Goal: Find specific page/section: Find specific page/section

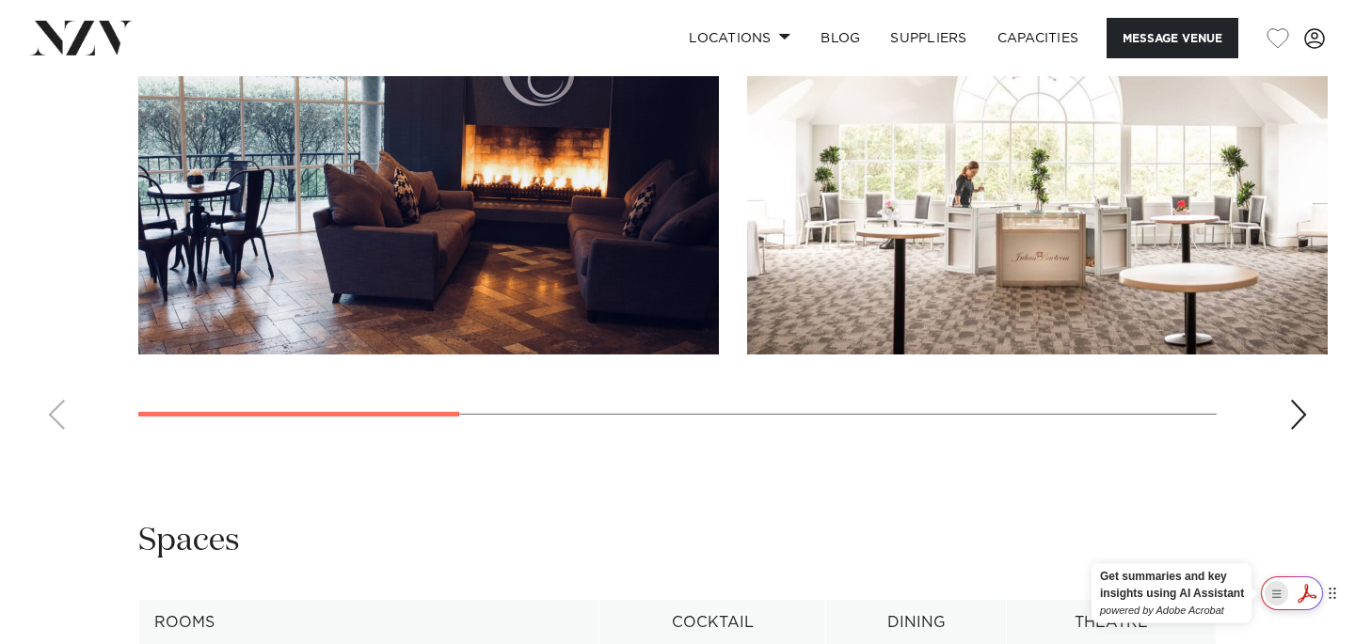
scroll to position [1939, 0]
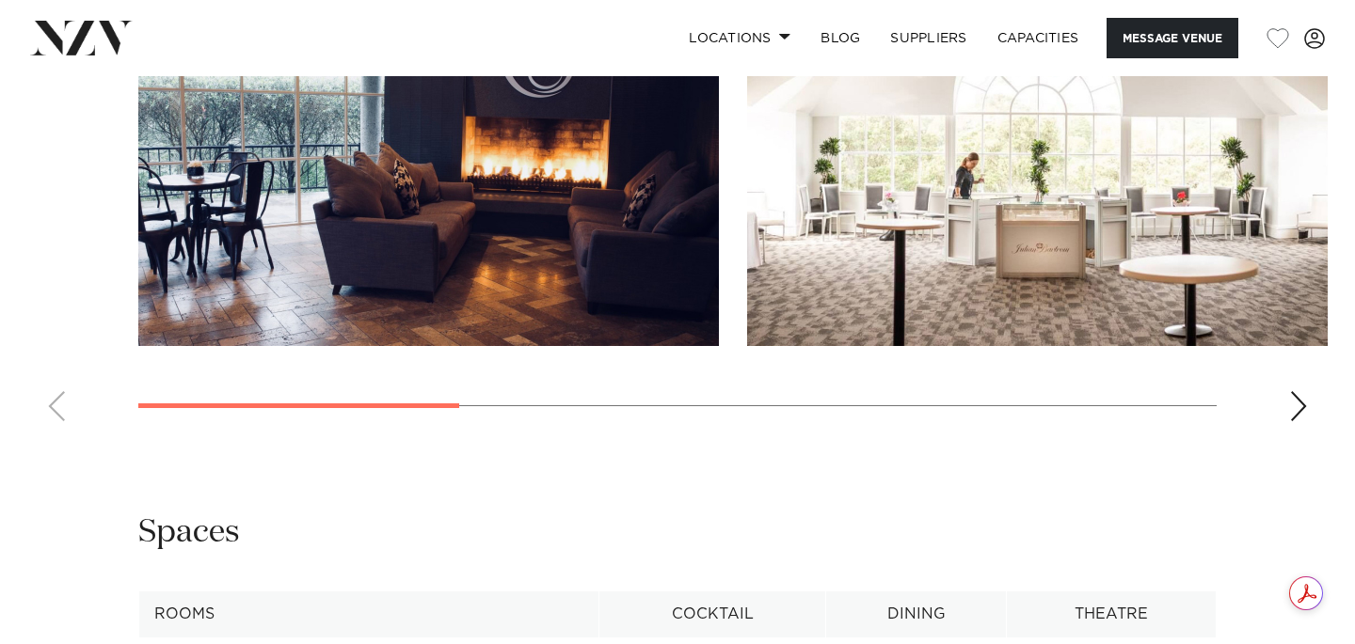
click at [1292, 415] on div "Next slide" at bounding box center [1298, 406] width 19 height 30
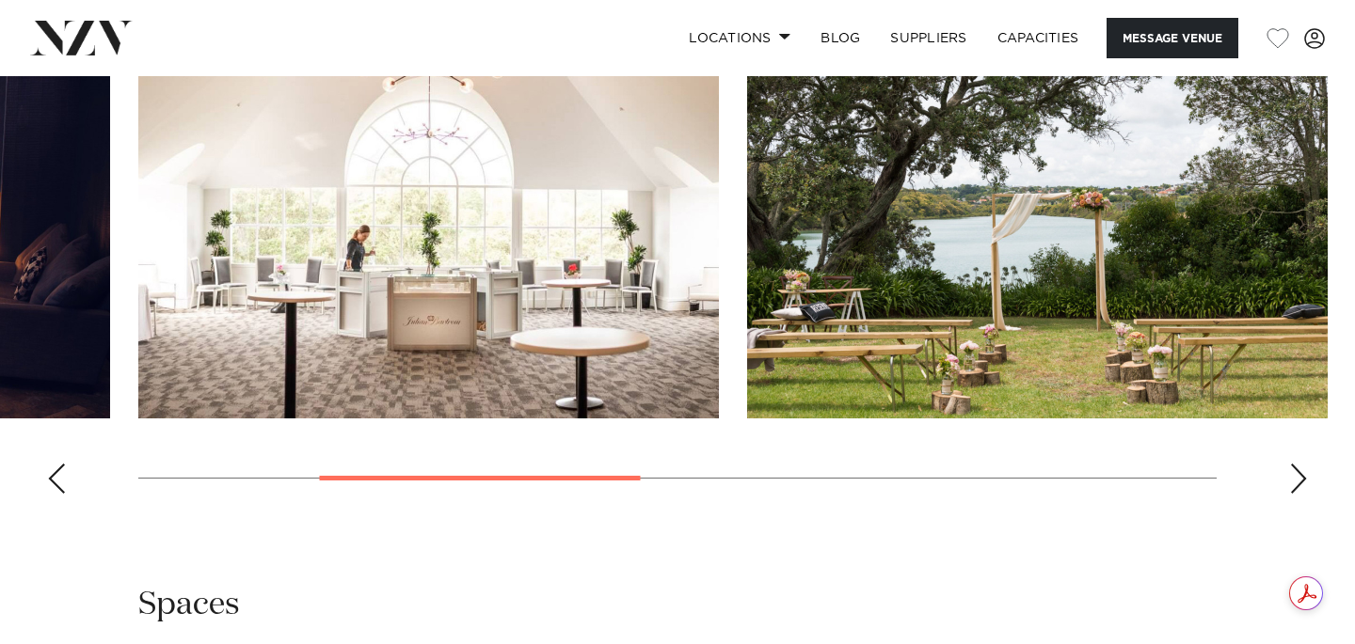
scroll to position [1838, 0]
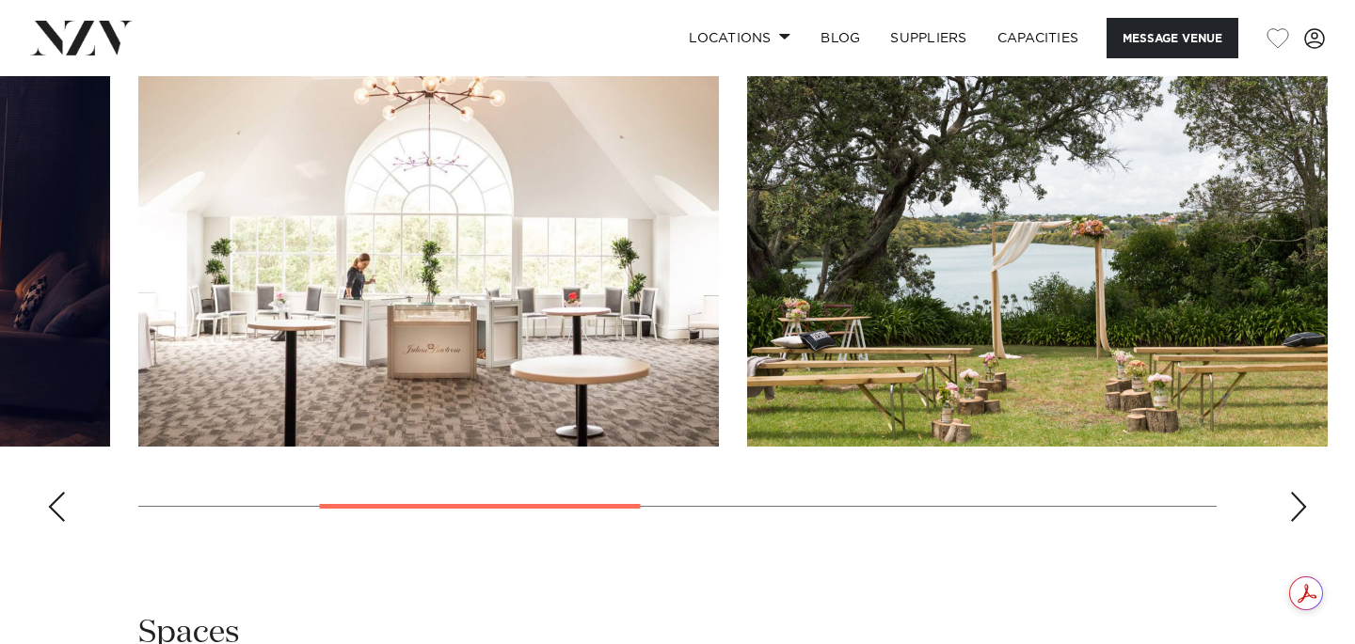
click at [1298, 508] on div "Next slide" at bounding box center [1298, 507] width 19 height 30
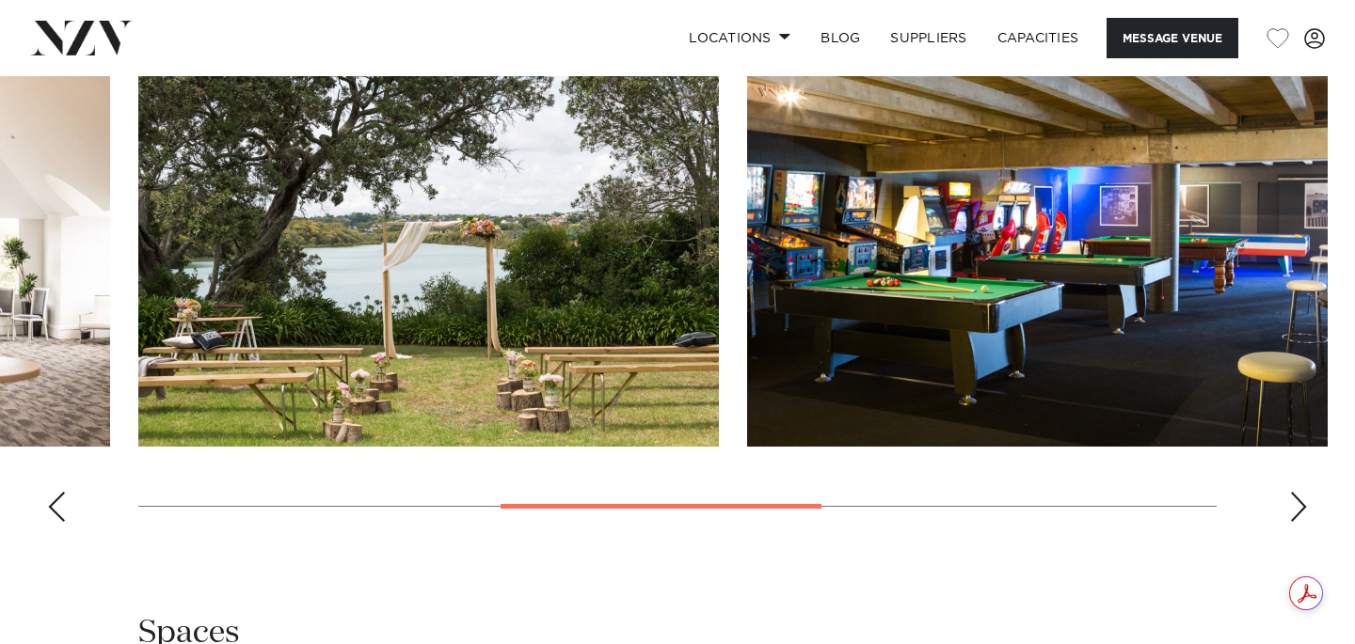
click at [1298, 508] on div "Next slide" at bounding box center [1298, 507] width 19 height 30
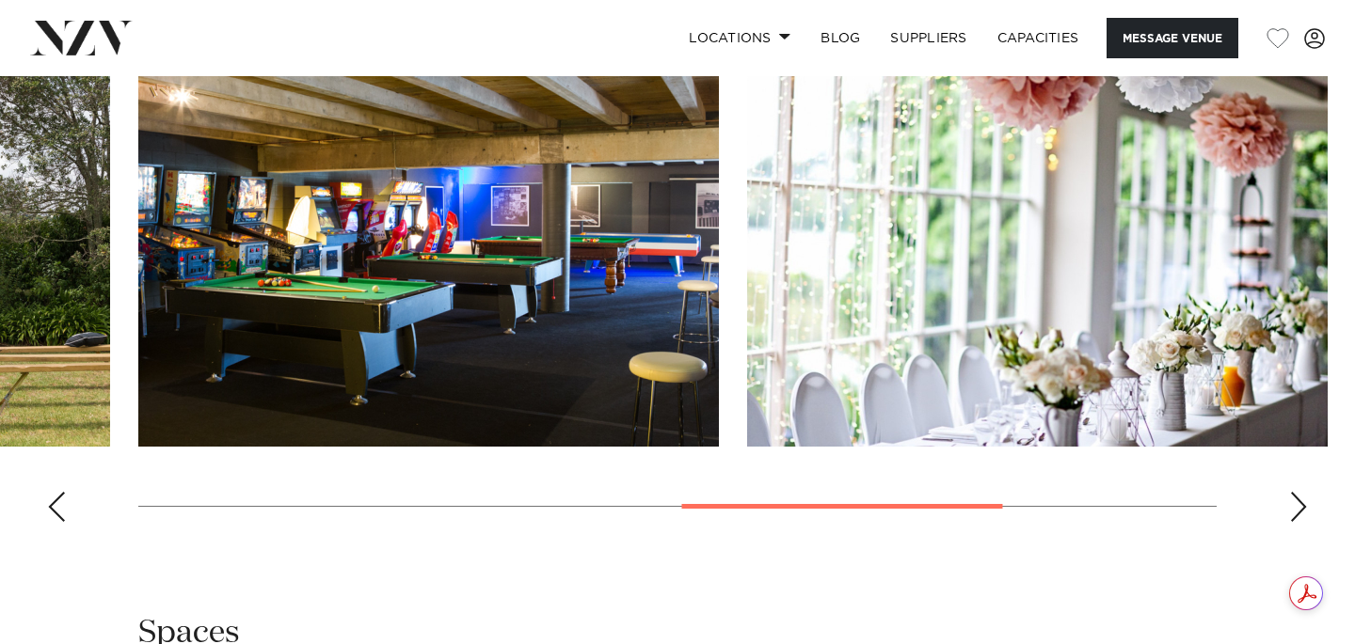
click at [1298, 508] on div "Next slide" at bounding box center [1298, 507] width 19 height 30
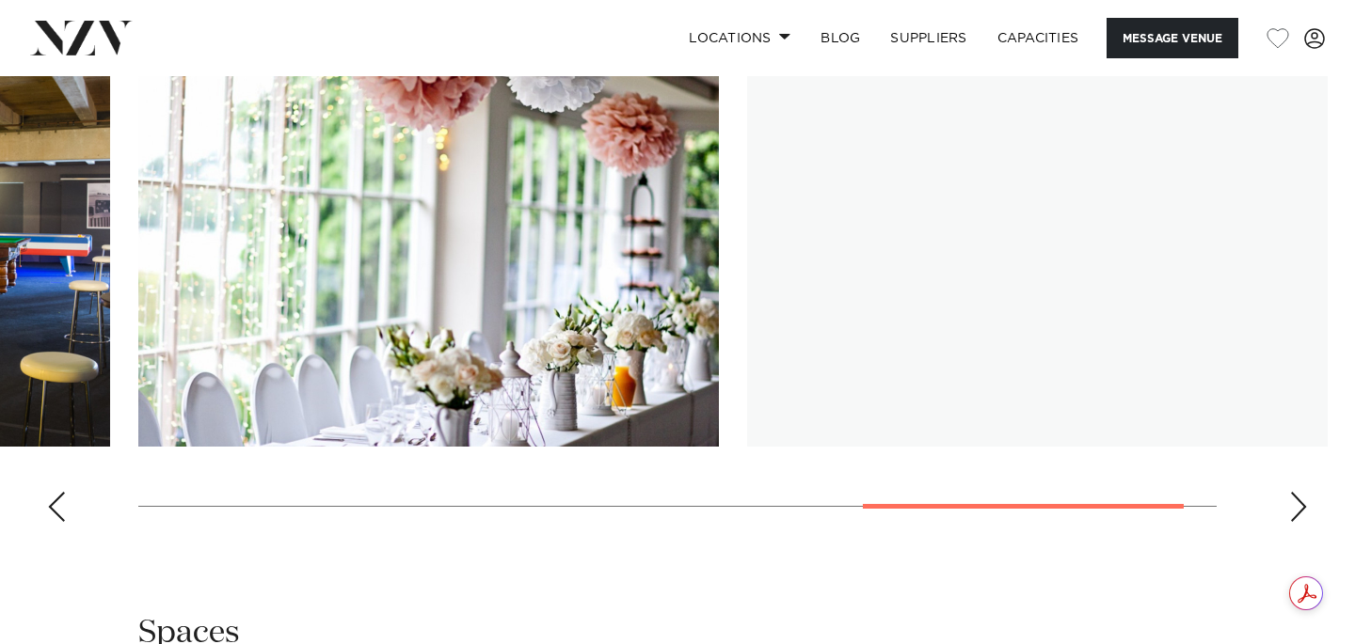
click at [1298, 508] on div "Next slide" at bounding box center [1298, 507] width 19 height 30
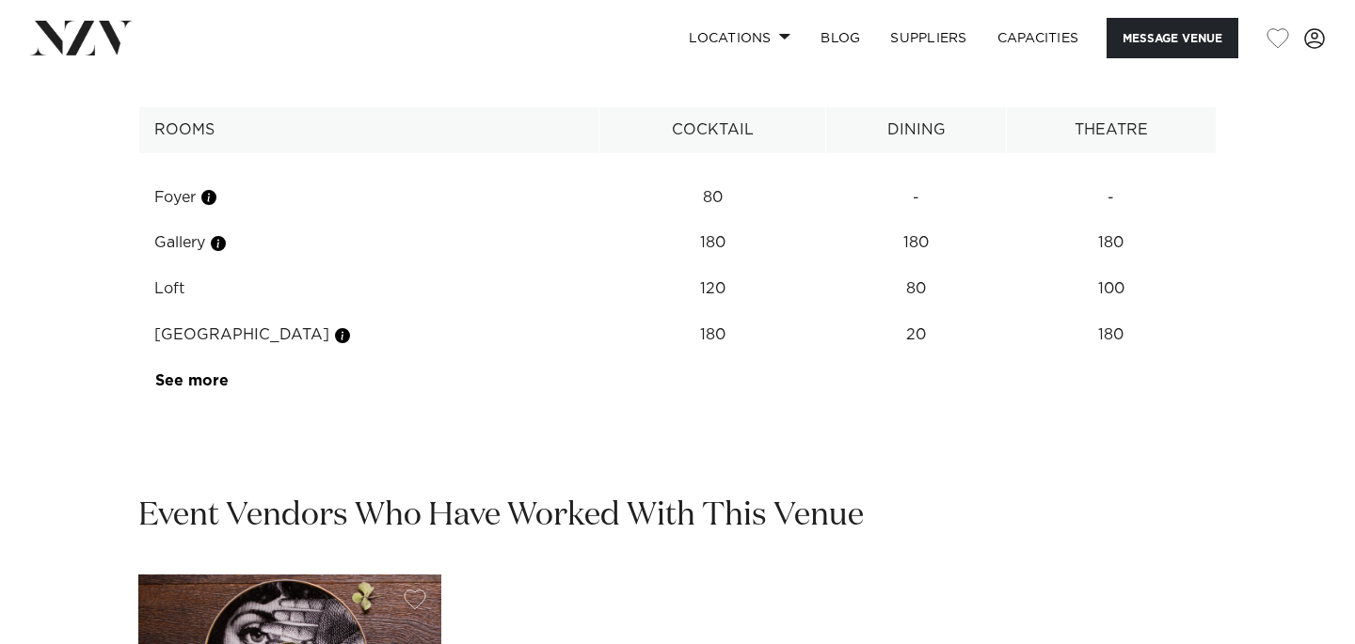
scroll to position [2481, 0]
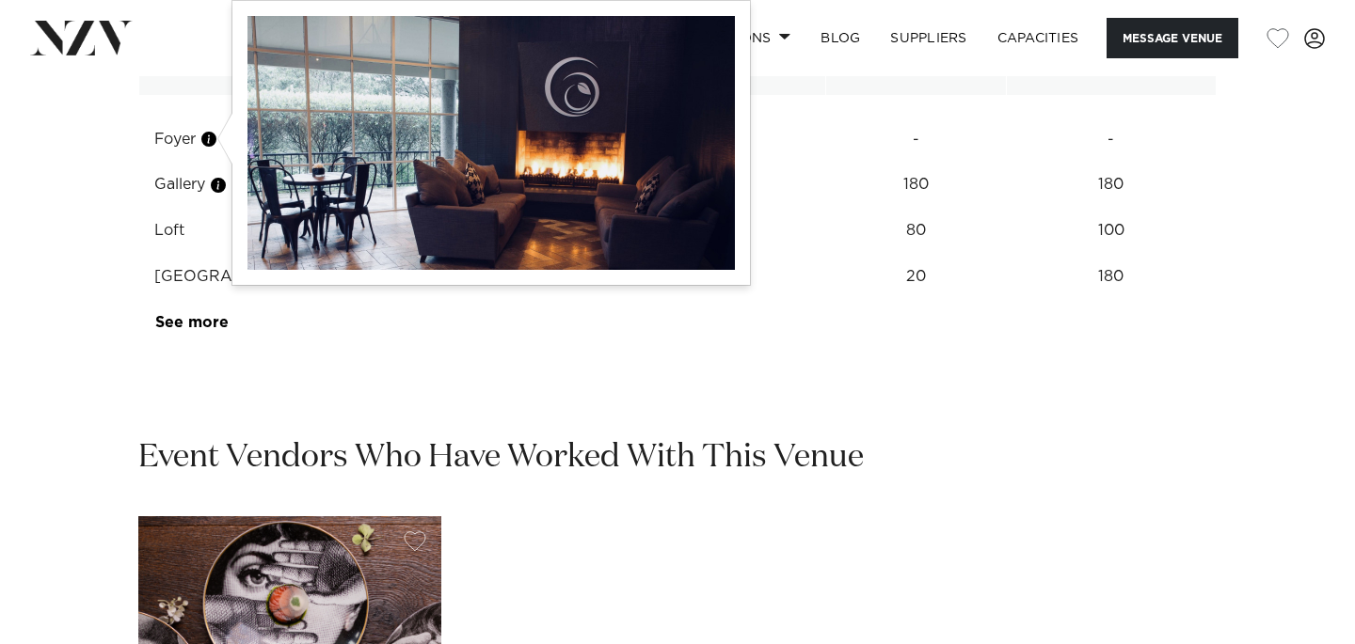
click at [210, 136] on button "button" at bounding box center [208, 139] width 19 height 19
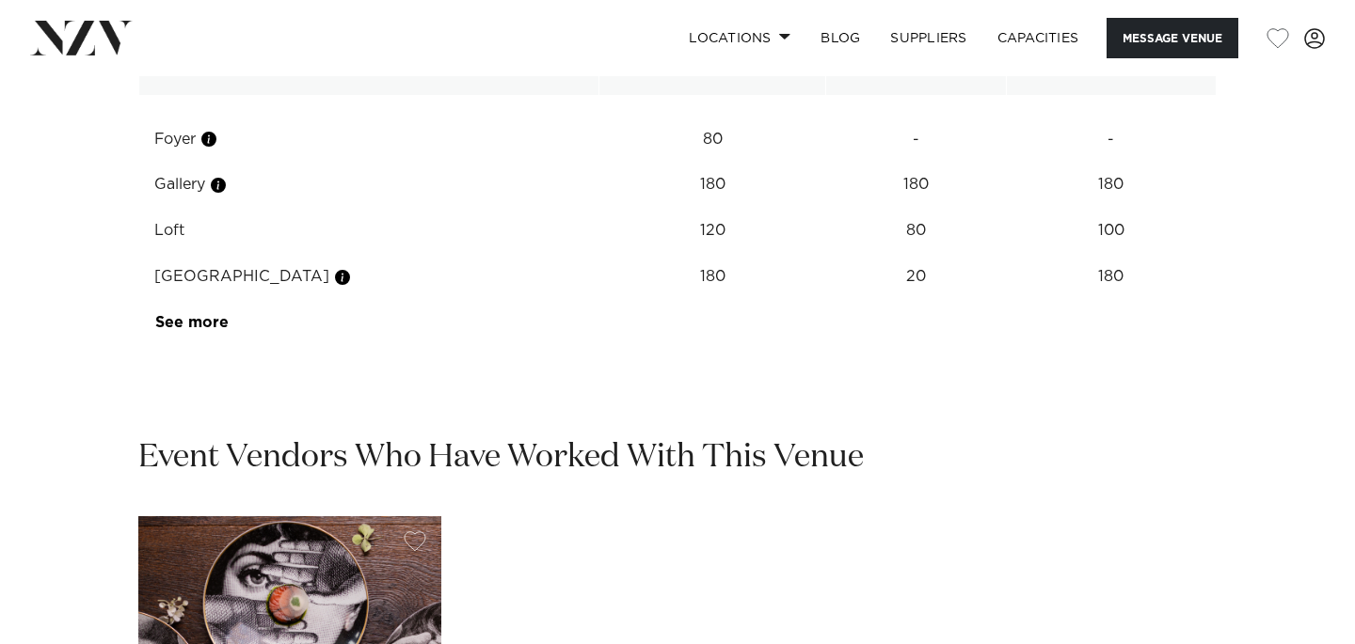
click at [191, 320] on link "See more" at bounding box center [228, 322] width 147 height 15
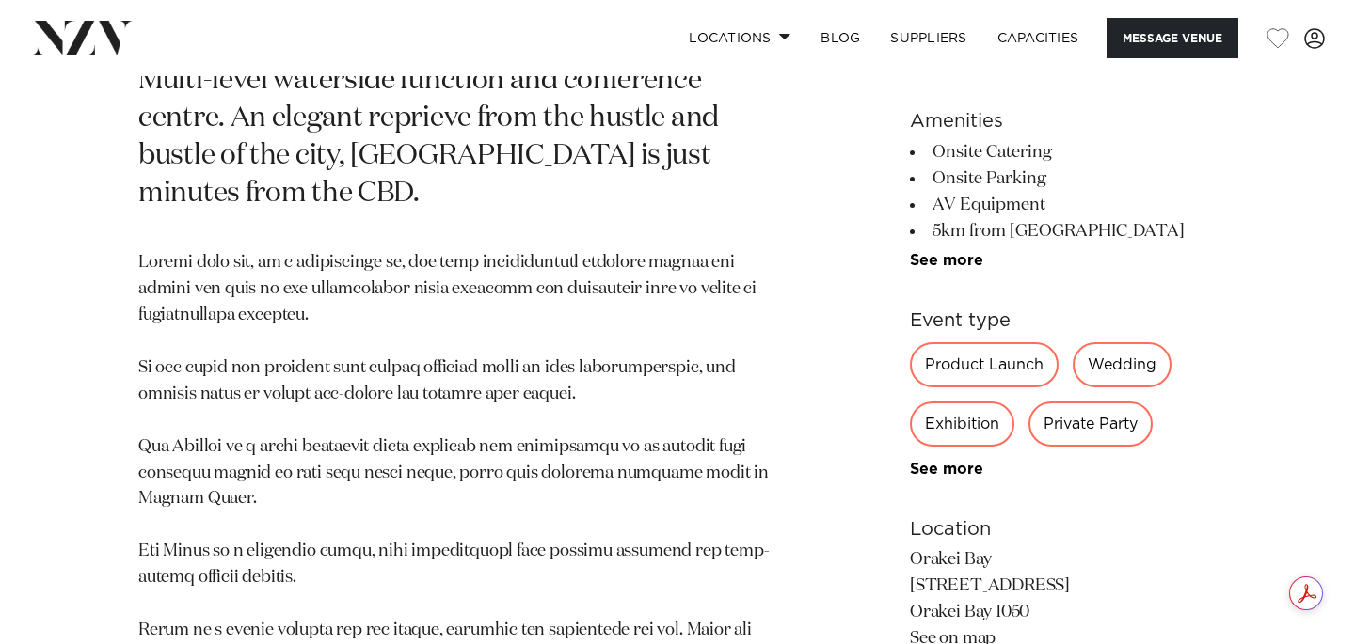
scroll to position [901, 0]
